Goal: Task Accomplishment & Management: Manage account settings

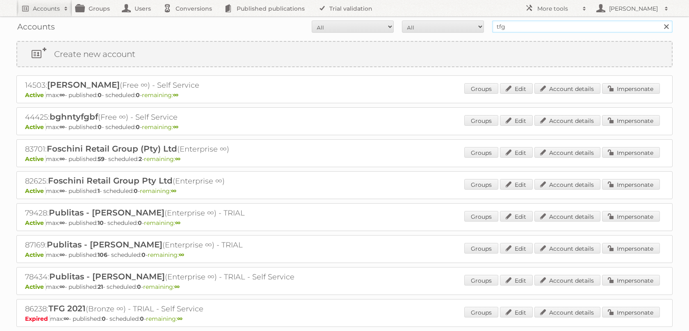
click at [515, 23] on input "tfg" at bounding box center [582, 26] width 180 height 12
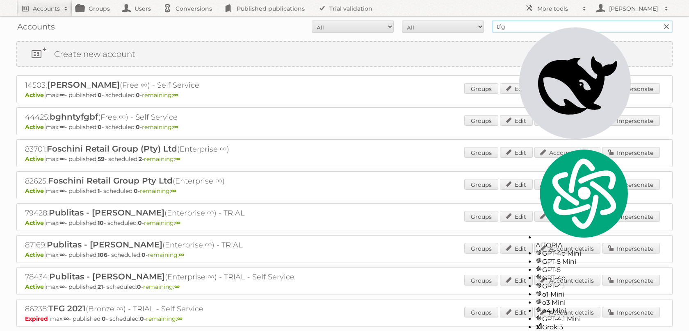
click at [515, 23] on input "tfg" at bounding box center [582, 26] width 180 height 12
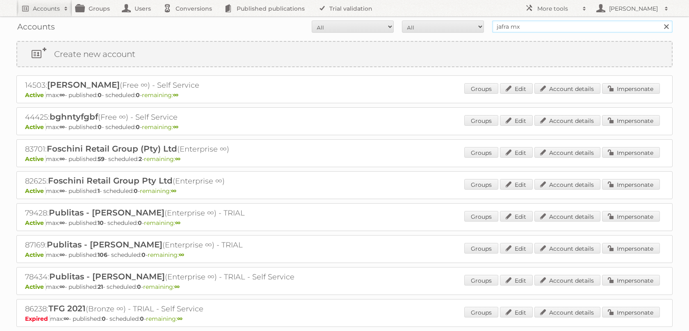
type input "jafra mx"
click at [659, 20] on input "Search" at bounding box center [665, 26] width 12 height 12
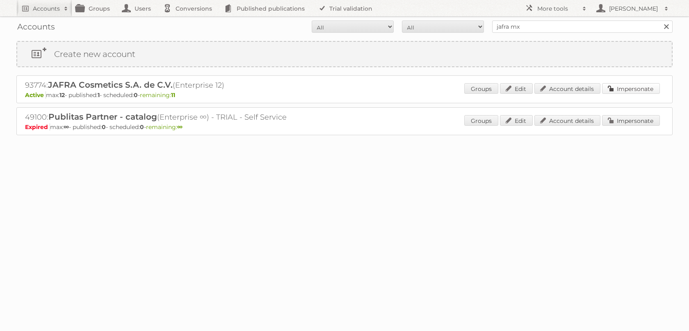
click at [624, 89] on link "Impersonate" at bounding box center [631, 88] width 58 height 11
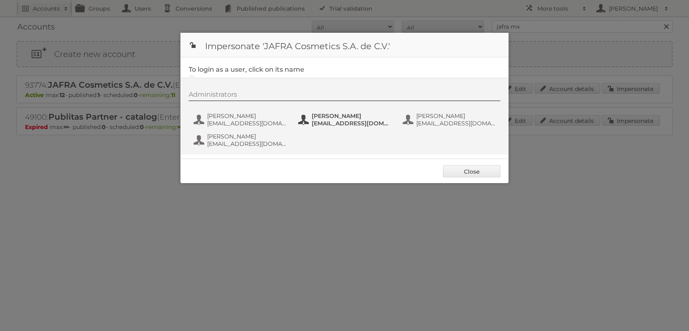
click at [323, 124] on span "[EMAIL_ADDRESS][DOMAIN_NAME]" at bounding box center [352, 123] width 80 height 7
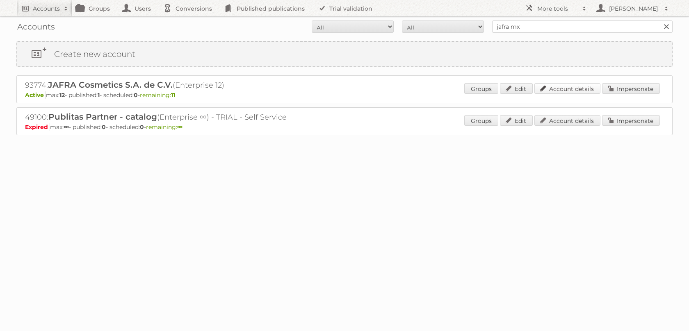
click at [576, 87] on link "Account details" at bounding box center [567, 88] width 66 height 11
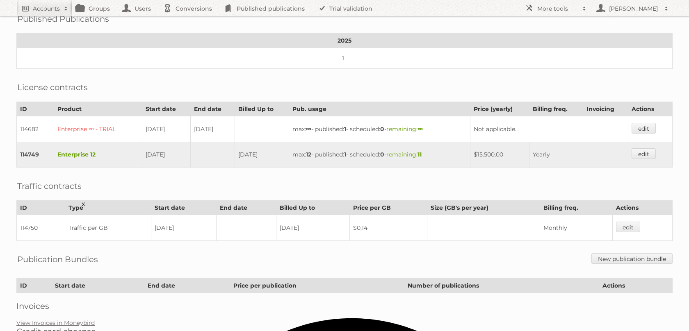
scroll to position [195, 0]
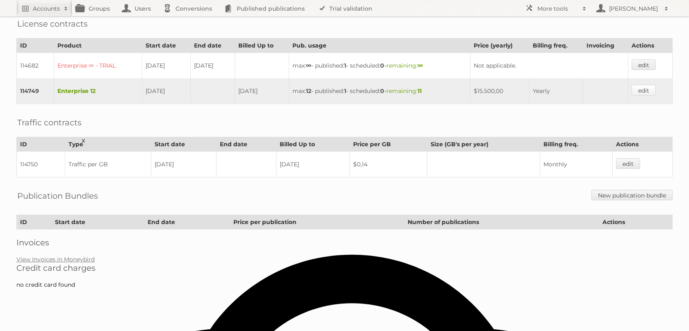
click at [641, 95] on link "edit" at bounding box center [643, 90] width 24 height 11
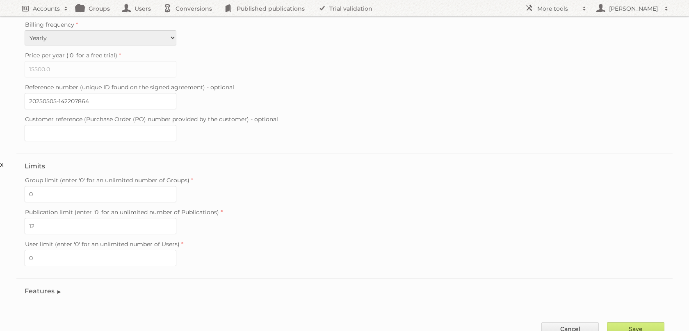
scroll to position [207, 0]
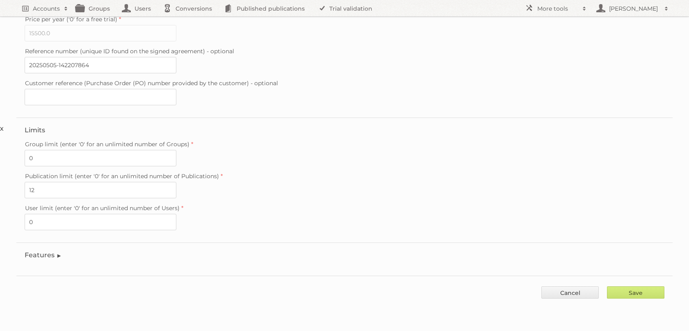
click at [46, 259] on legend "Features" at bounding box center [43, 255] width 37 height 8
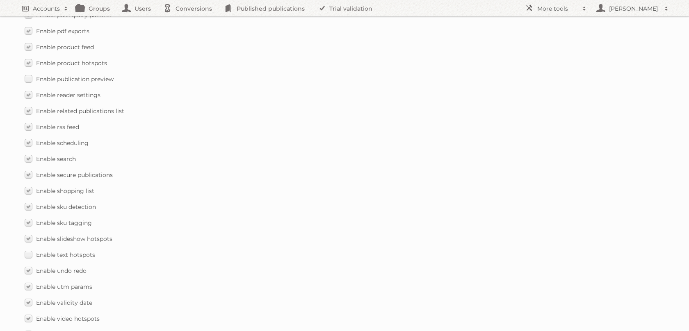
scroll to position [1181, 0]
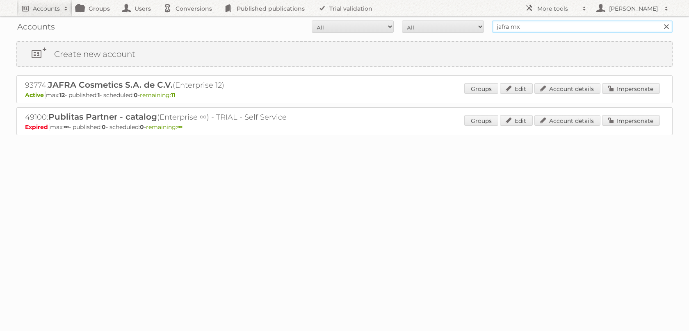
click at [540, 24] on input "jafra mx" at bounding box center [582, 26] width 180 height 12
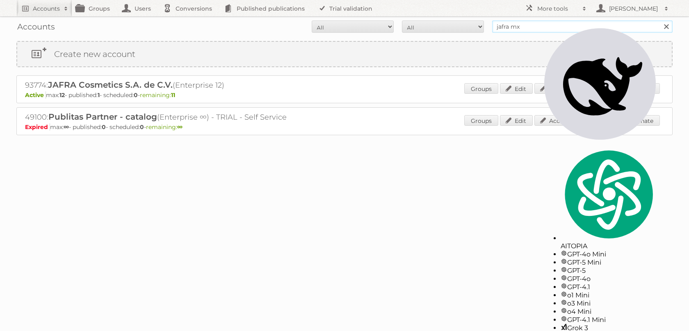
click at [540, 24] on input "jafra mx" at bounding box center [582, 26] width 180 height 12
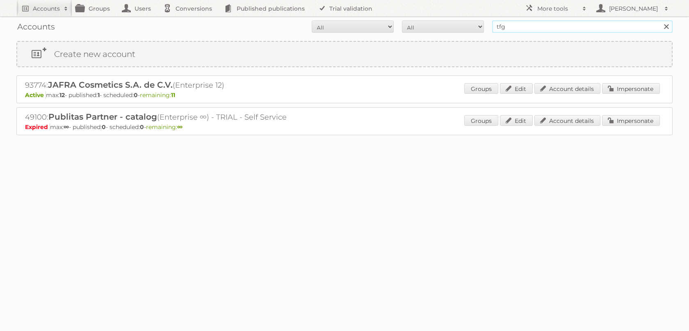
type input "tfg"
click at [659, 20] on input "Search" at bounding box center [665, 26] width 12 height 12
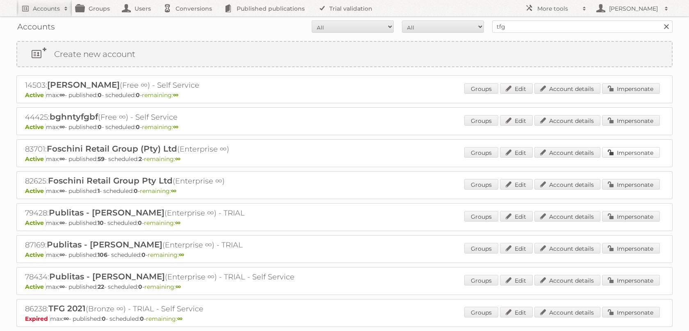
click at [612, 158] on link "Impersonate" at bounding box center [631, 152] width 58 height 11
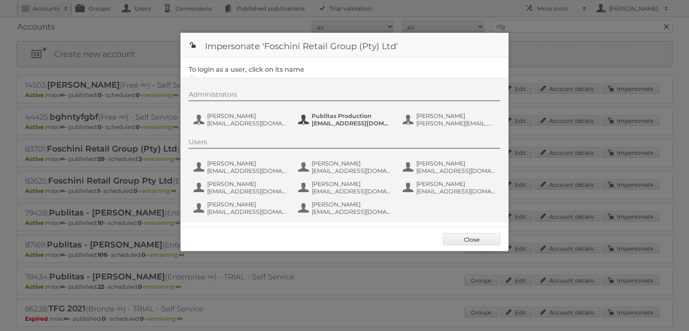
click at [321, 126] on span "[EMAIL_ADDRESS][DOMAIN_NAME]" at bounding box center [352, 123] width 80 height 7
